Goal: Complete application form

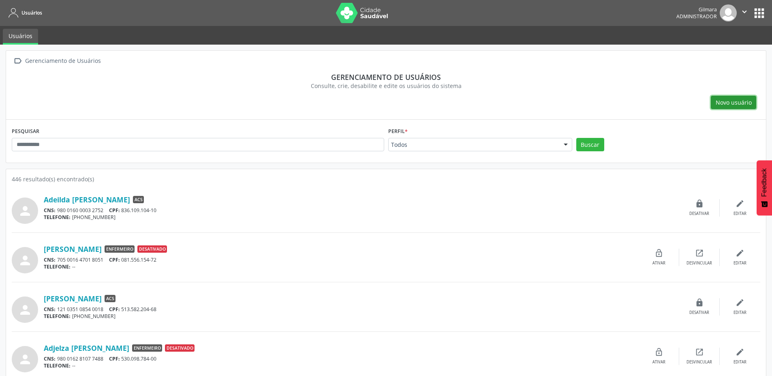
click at [738, 100] on span "Novo usuário" at bounding box center [734, 102] width 36 height 9
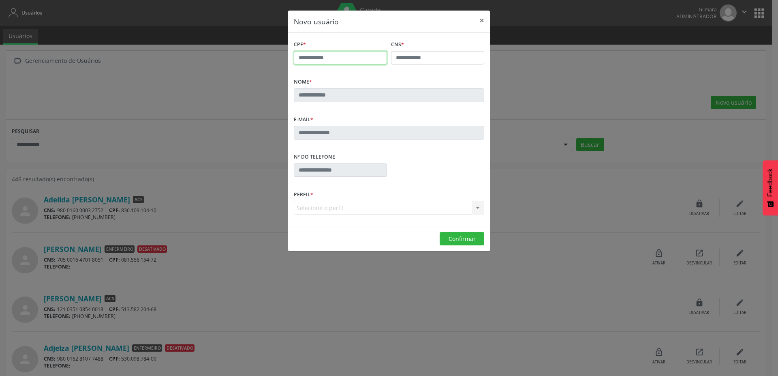
click at [350, 61] on input "text" at bounding box center [340, 58] width 93 height 14
type input "**********"
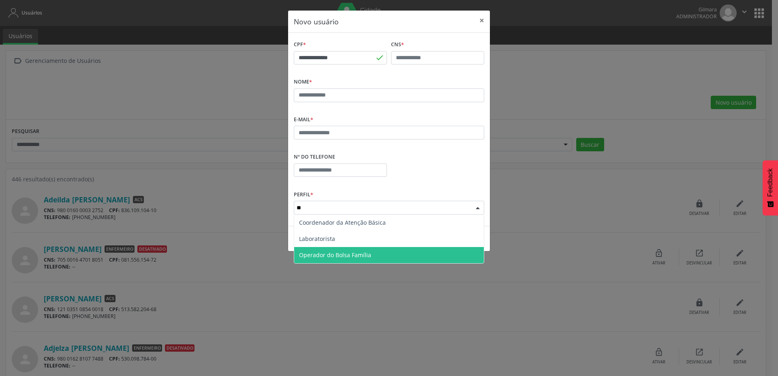
type input "***"
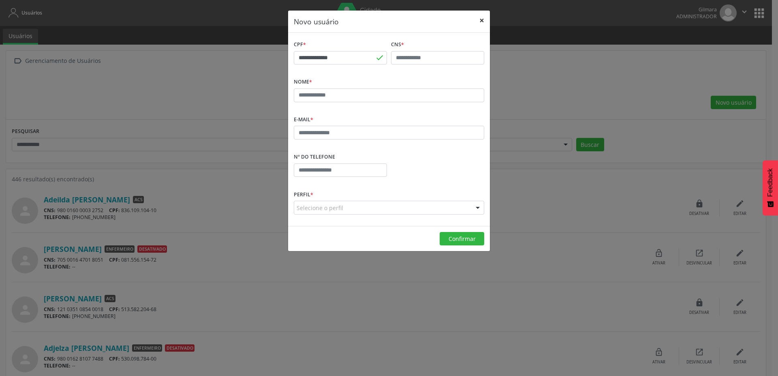
click at [482, 21] on button "×" at bounding box center [482, 21] width 16 height 20
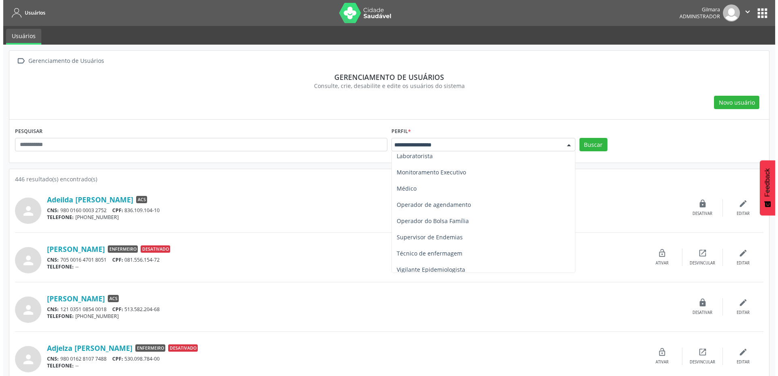
scroll to position [171, 0]
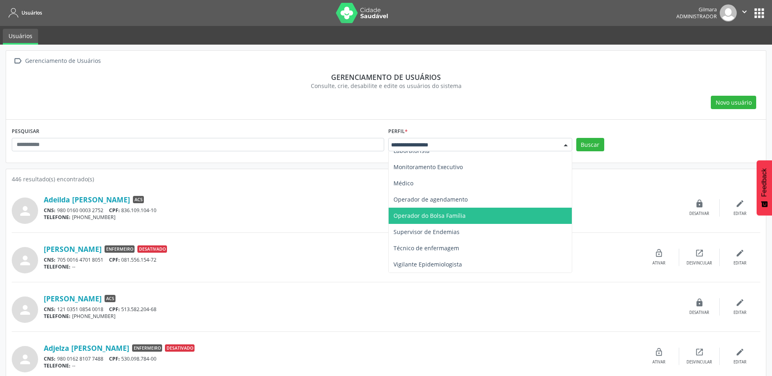
click at [416, 217] on span "Operador do Bolsa Família" at bounding box center [429, 215] width 72 height 8
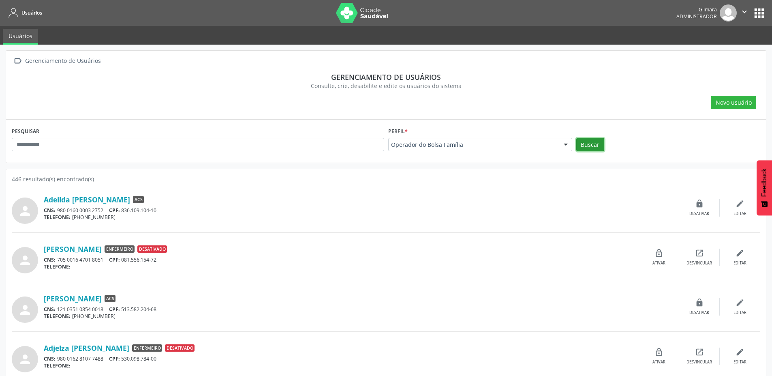
click at [586, 145] on button "Buscar" at bounding box center [590, 145] width 28 height 14
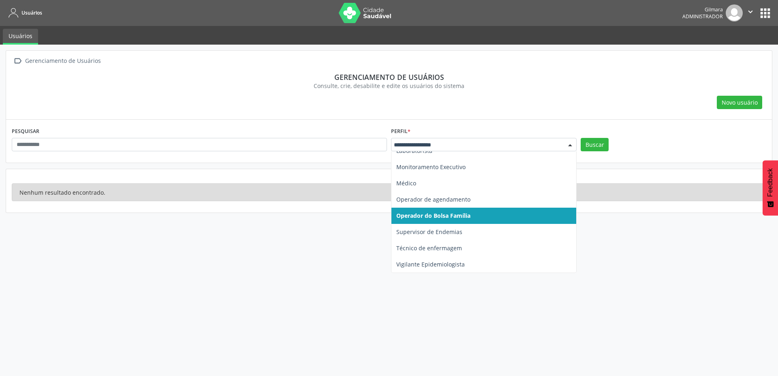
click at [488, 218] on span "Operador do Bolsa Família" at bounding box center [483, 215] width 185 height 16
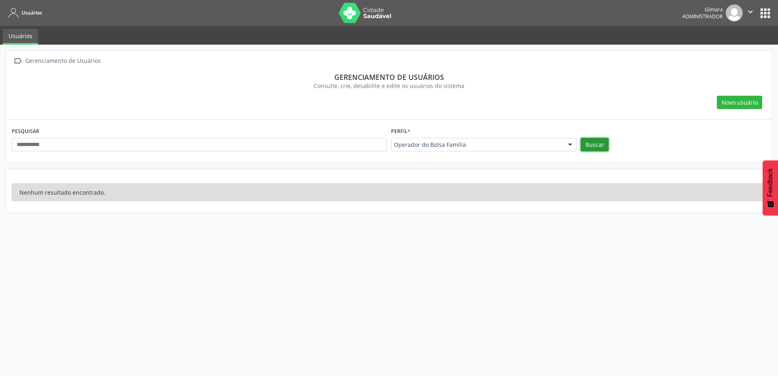
click at [596, 149] on button "Buscar" at bounding box center [595, 145] width 28 height 14
click at [733, 107] on button "Novo usuário" at bounding box center [739, 103] width 45 height 14
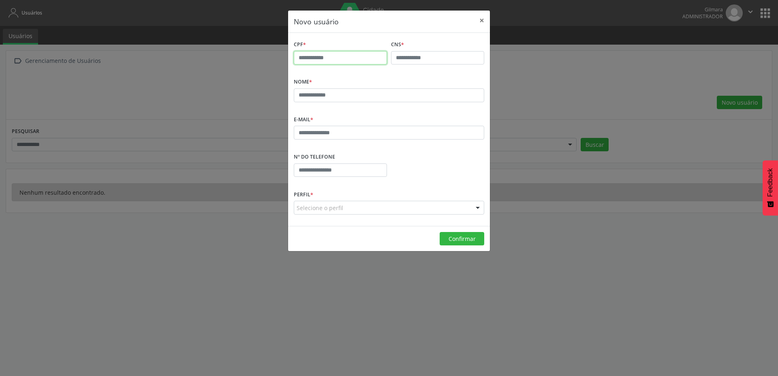
click at [335, 60] on input "text" at bounding box center [340, 58] width 93 height 14
type input "**********"
click at [358, 94] on input "text" at bounding box center [389, 95] width 190 height 14
click at [345, 79] on div "Nome *" at bounding box center [389, 89] width 190 height 26
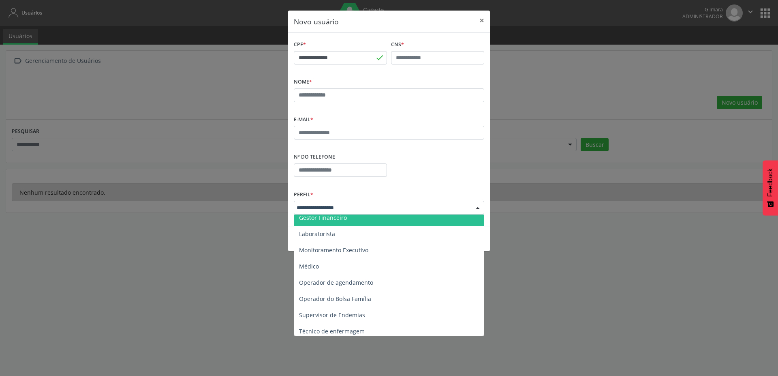
scroll to position [154, 0]
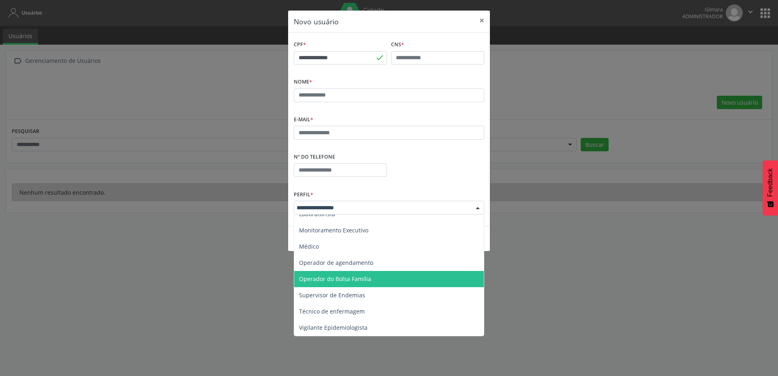
click at [350, 282] on span "Operador do Bolsa Família" at bounding box center [389, 279] width 190 height 16
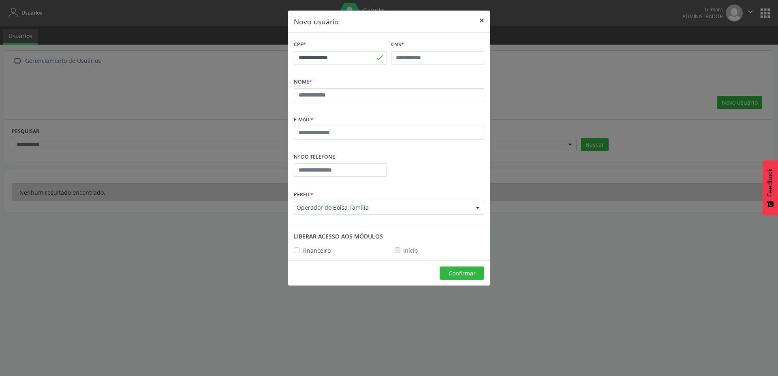
click at [483, 19] on button "×" at bounding box center [482, 21] width 16 height 20
